Goal: Task Accomplishment & Management: Use online tool/utility

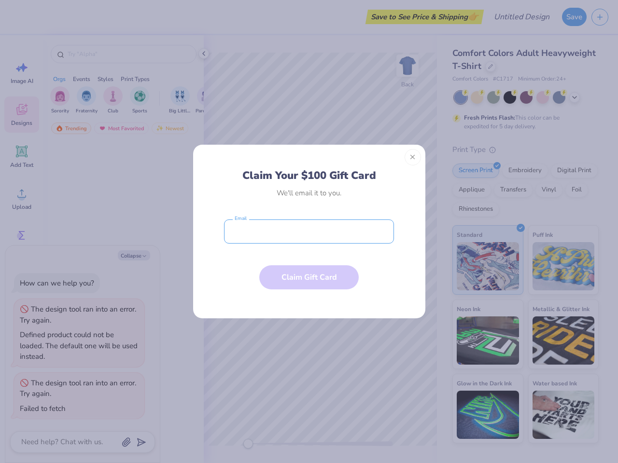
type textarea "x"
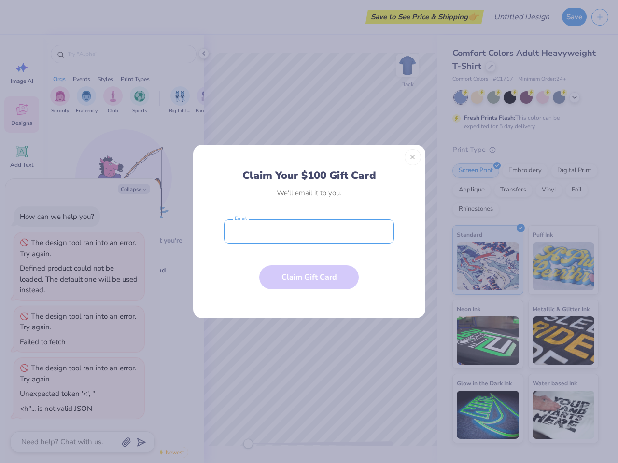
click at [309, 232] on input "email" at bounding box center [309, 232] width 170 height 24
click at [412, 157] on button "Close" at bounding box center [412, 157] width 16 height 16
